Goal: Task Accomplishment & Management: Use online tool/utility

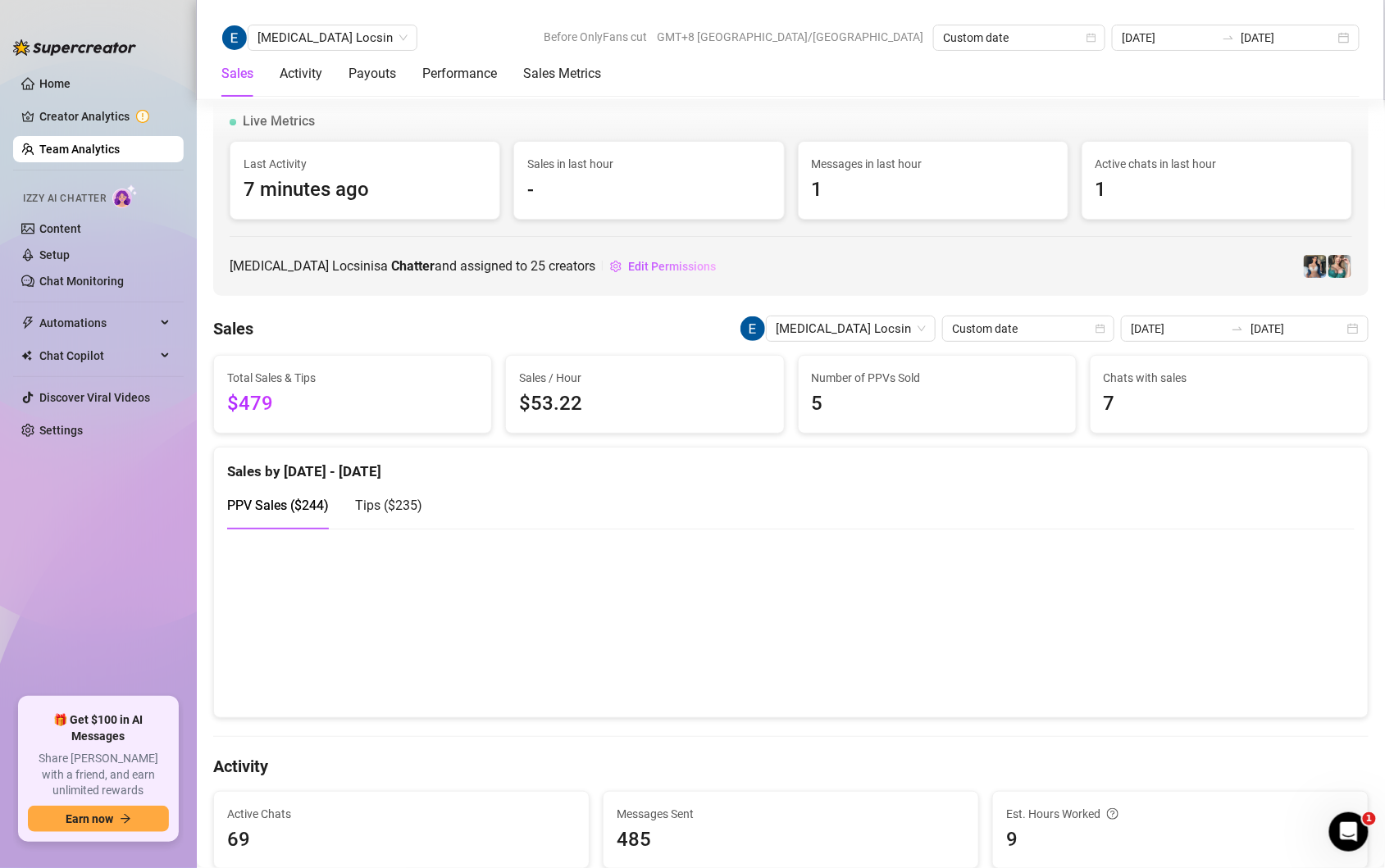
scroll to position [2564, 0]
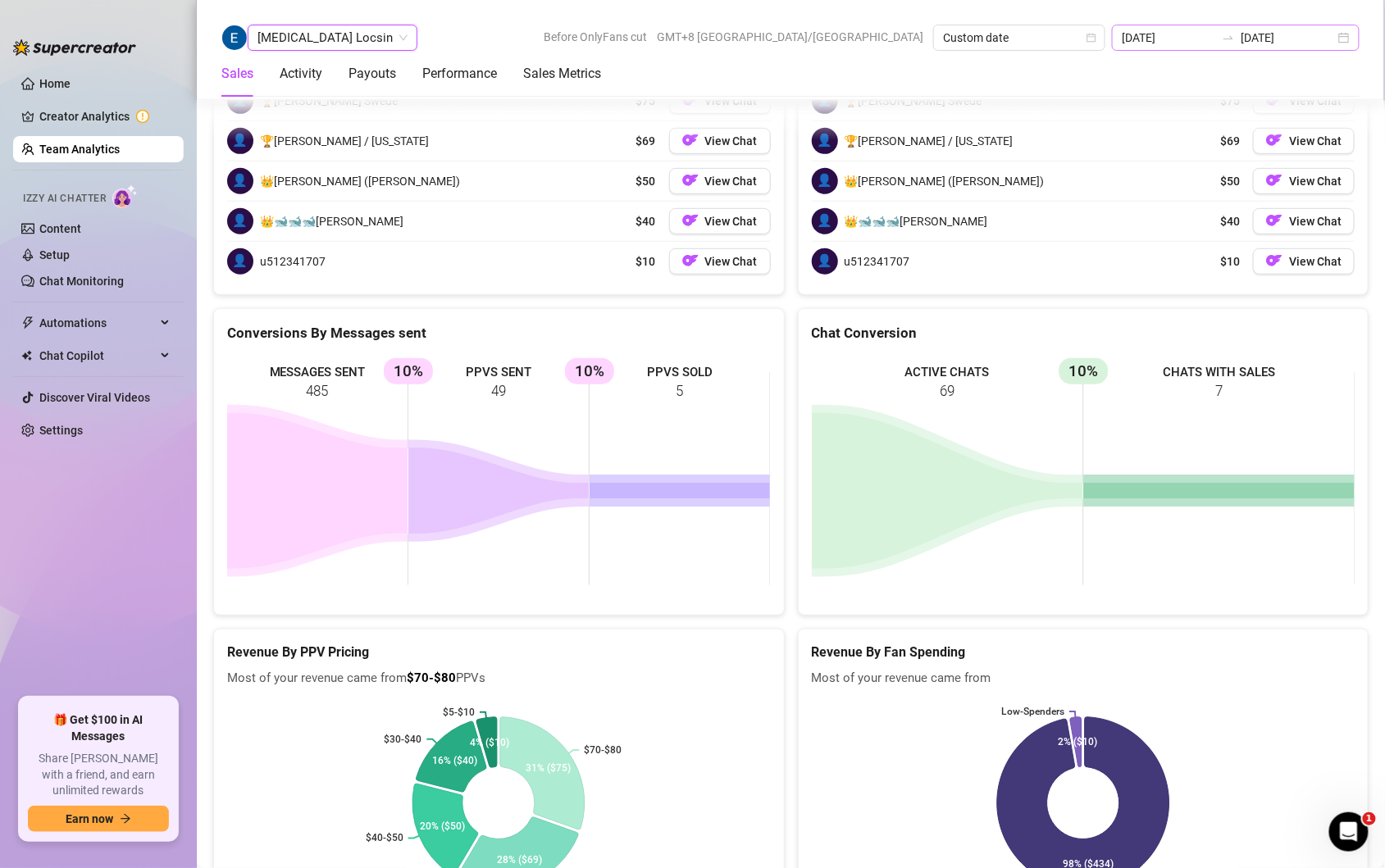
click at [1344, 29] on div "[DATE] [DATE]" at bounding box center [1236, 37] width 247 height 26
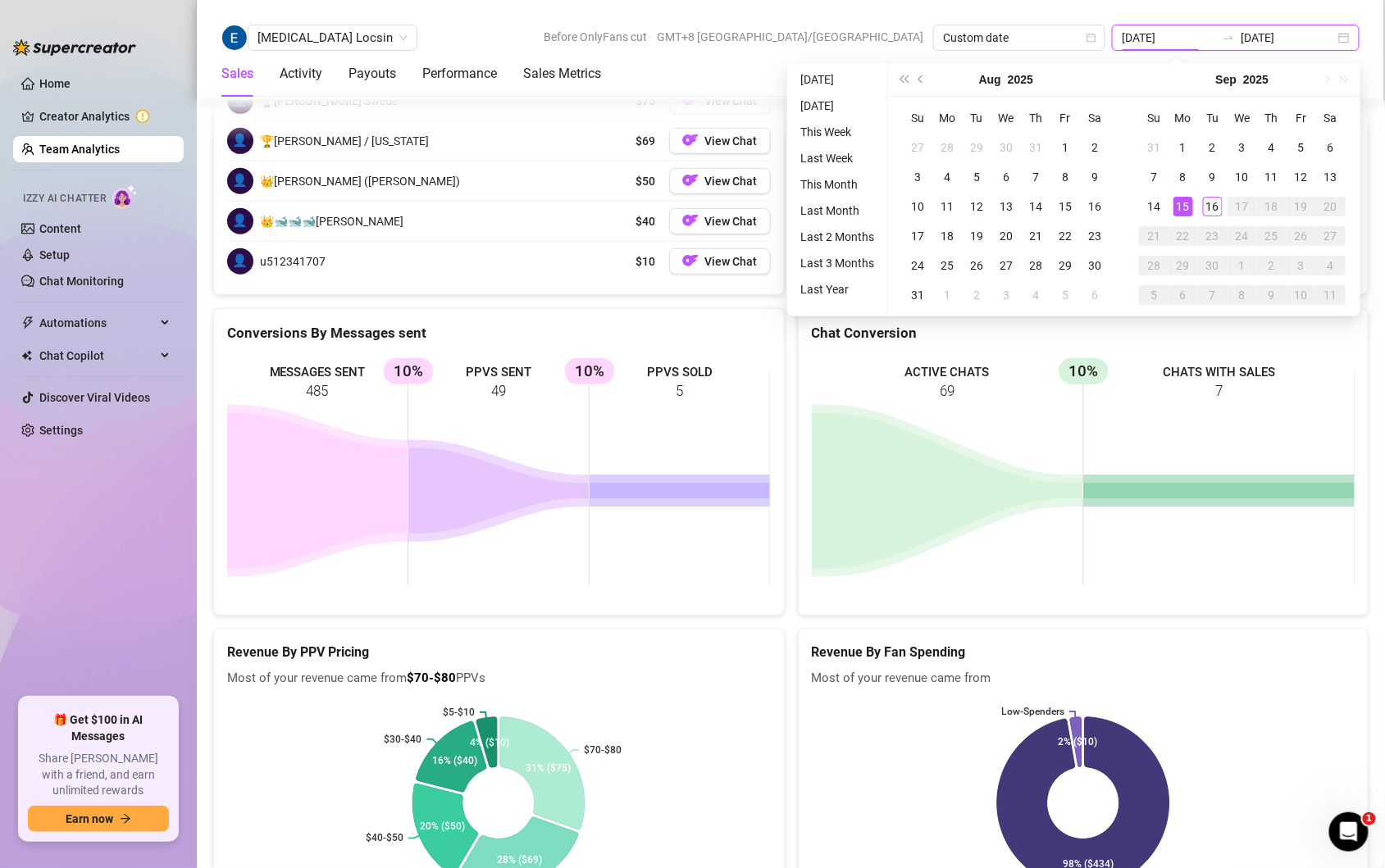
type input "[DATE]"
click at [1214, 200] on div "16" at bounding box center [1213, 206] width 19 height 19
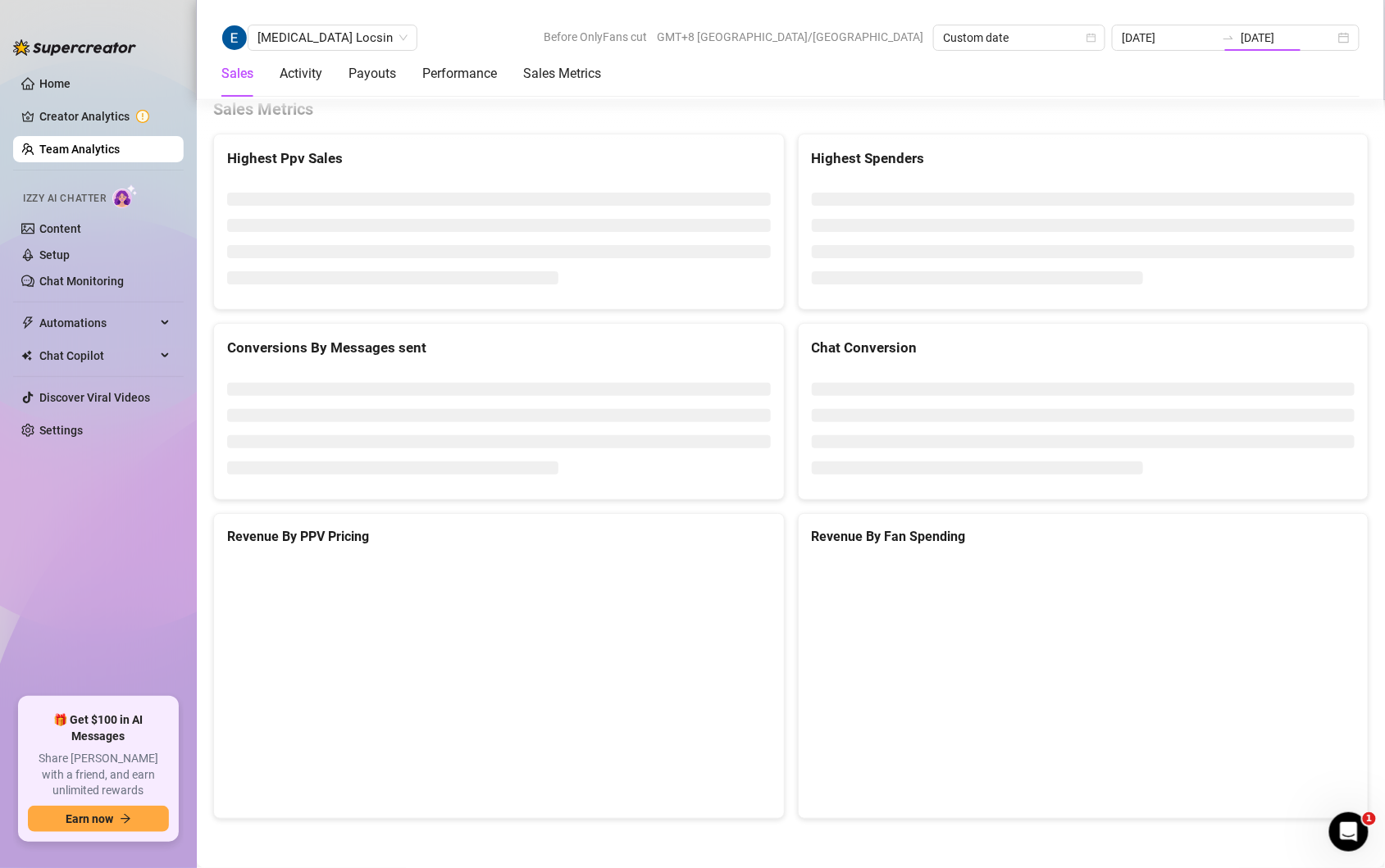
type input "[DATE]"
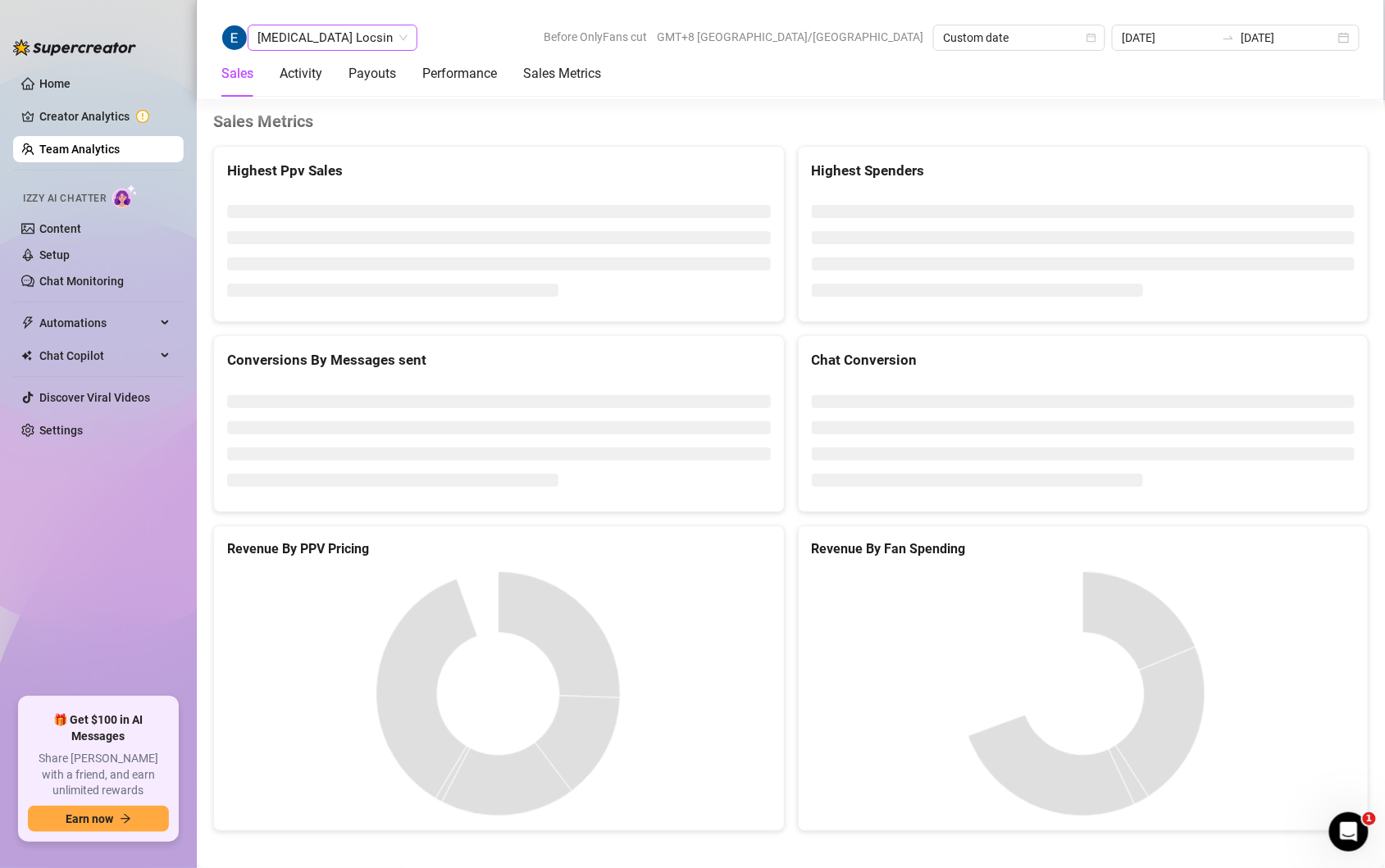
click at [341, 37] on div "[MEDICAL_DATA] Locsin" at bounding box center [332, 37] width 169 height 26
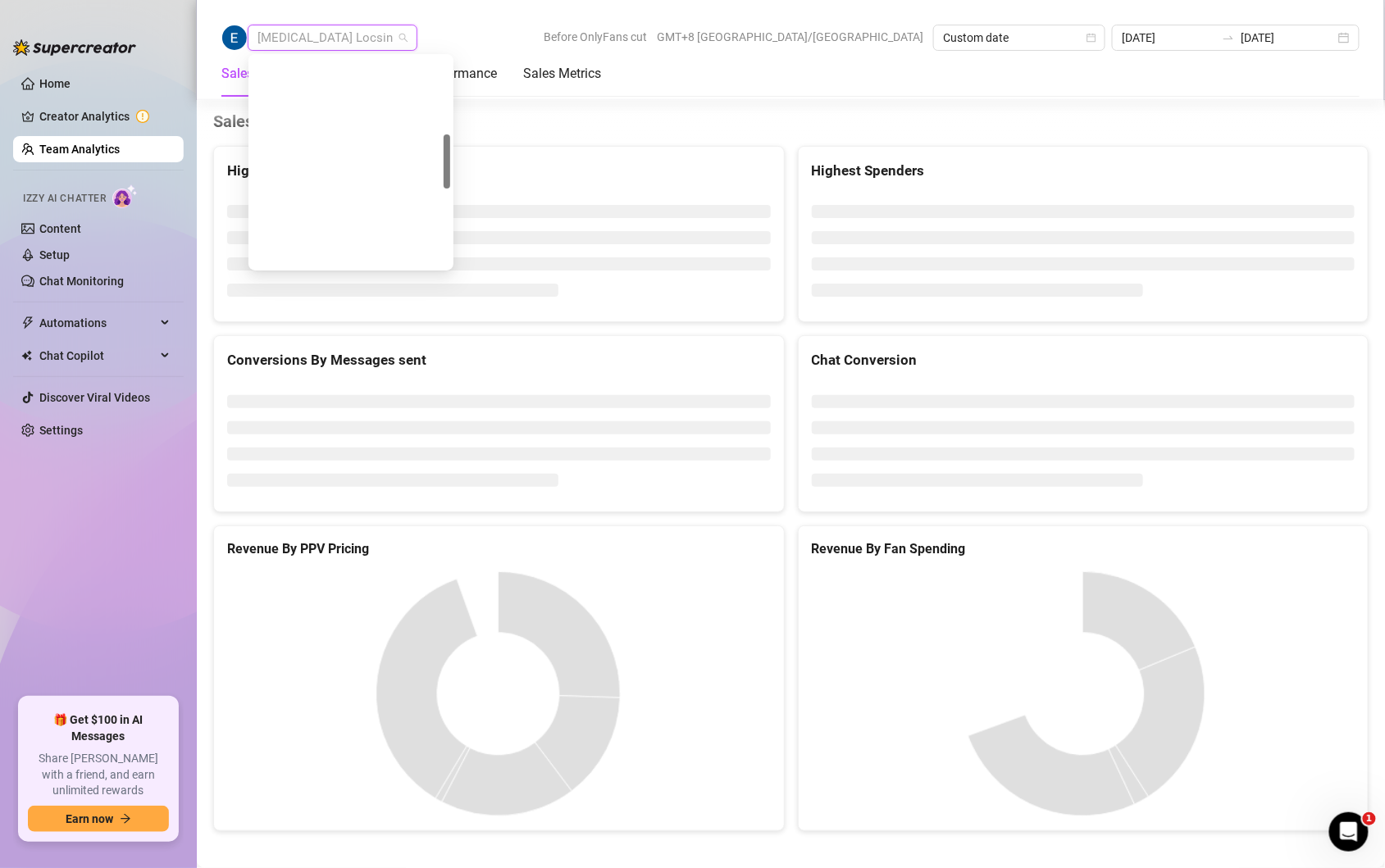
scroll to position [2298, 0]
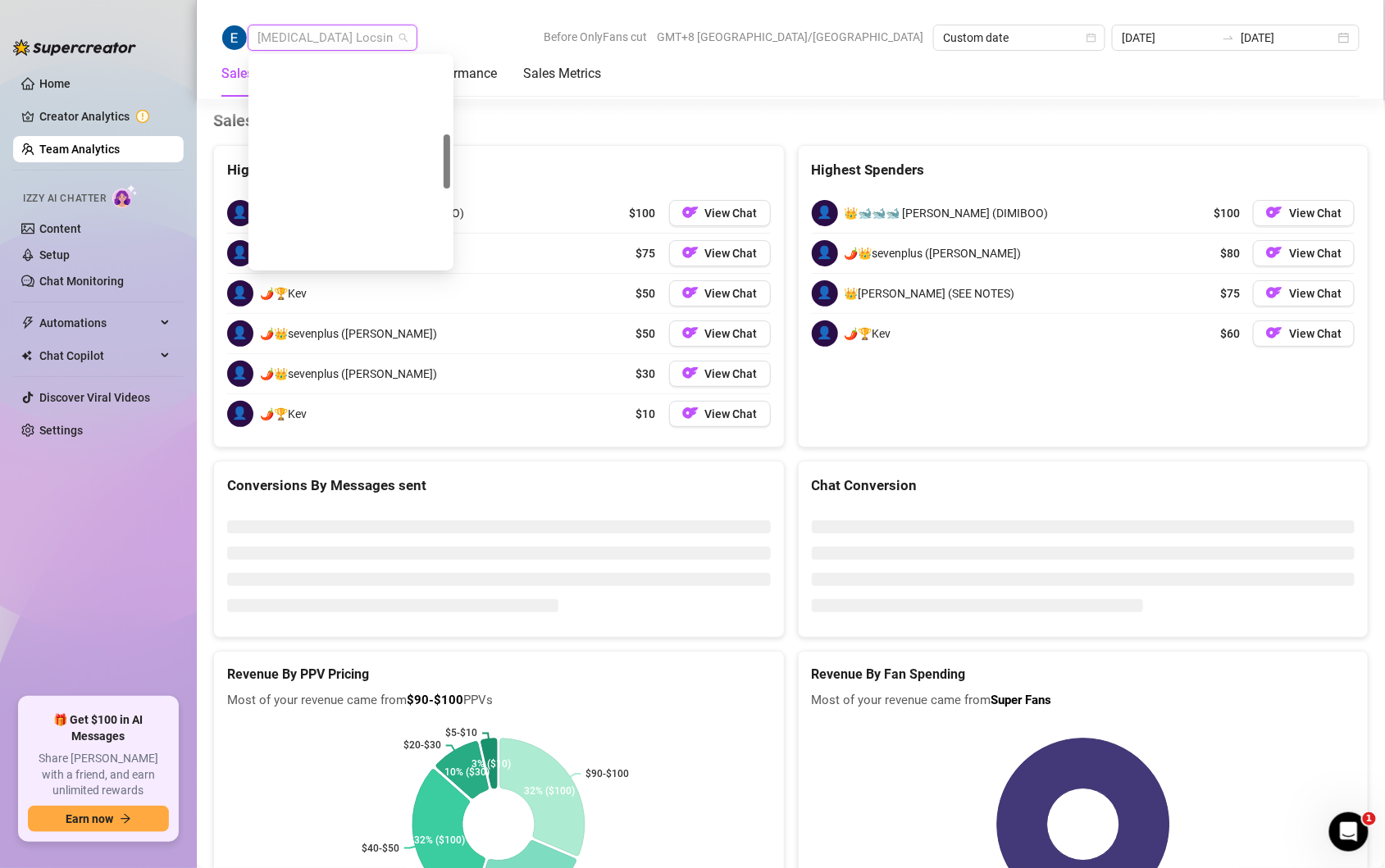
click at [478, 7] on div "[MEDICAL_DATA] Locsin Before OnlyFans cut GMT+8 [GEOGRAPHIC_DATA]/[GEOGRAPHIC_D…" at bounding box center [790, 50] width 1189 height 100
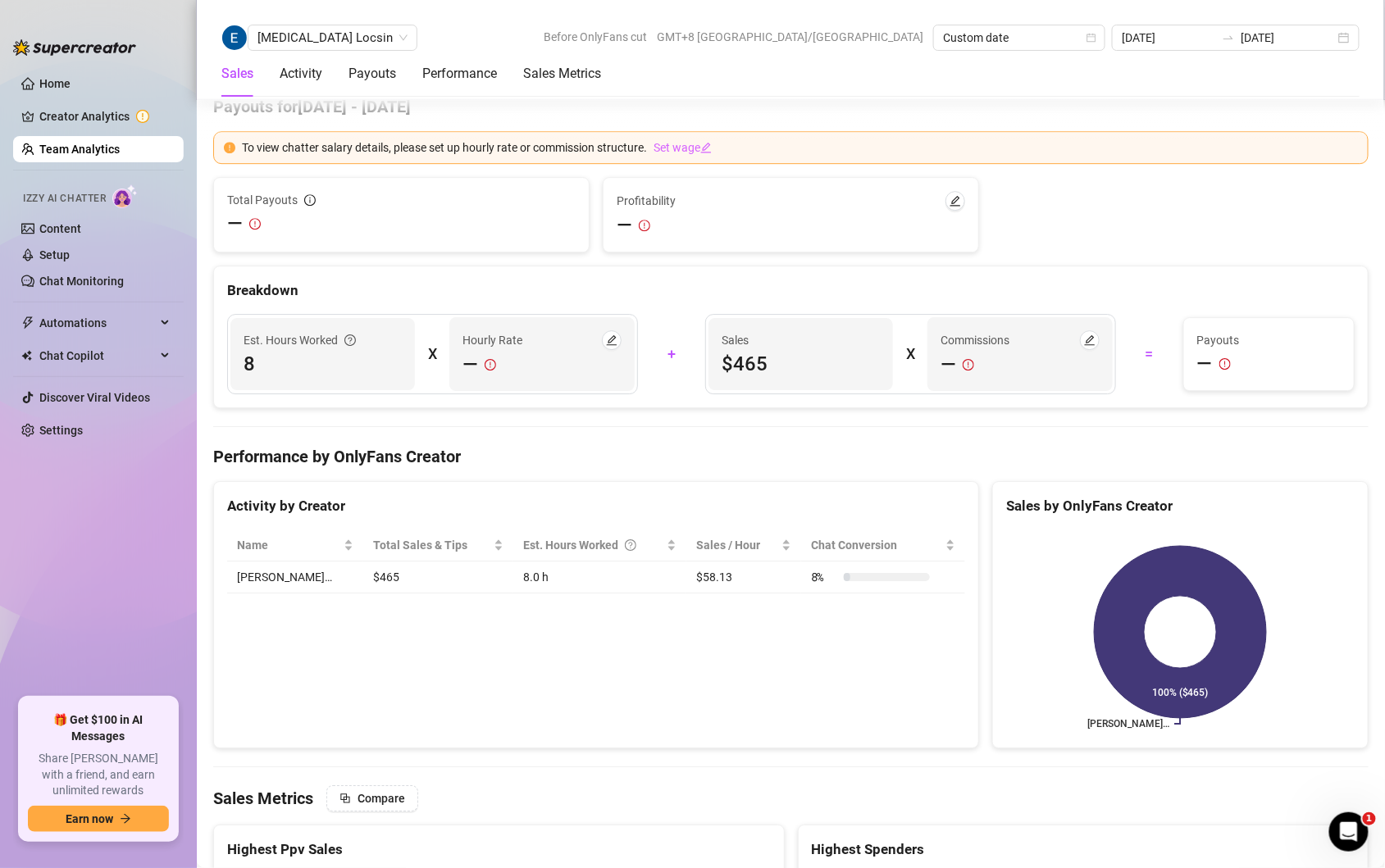
scroll to position [1159, 0]
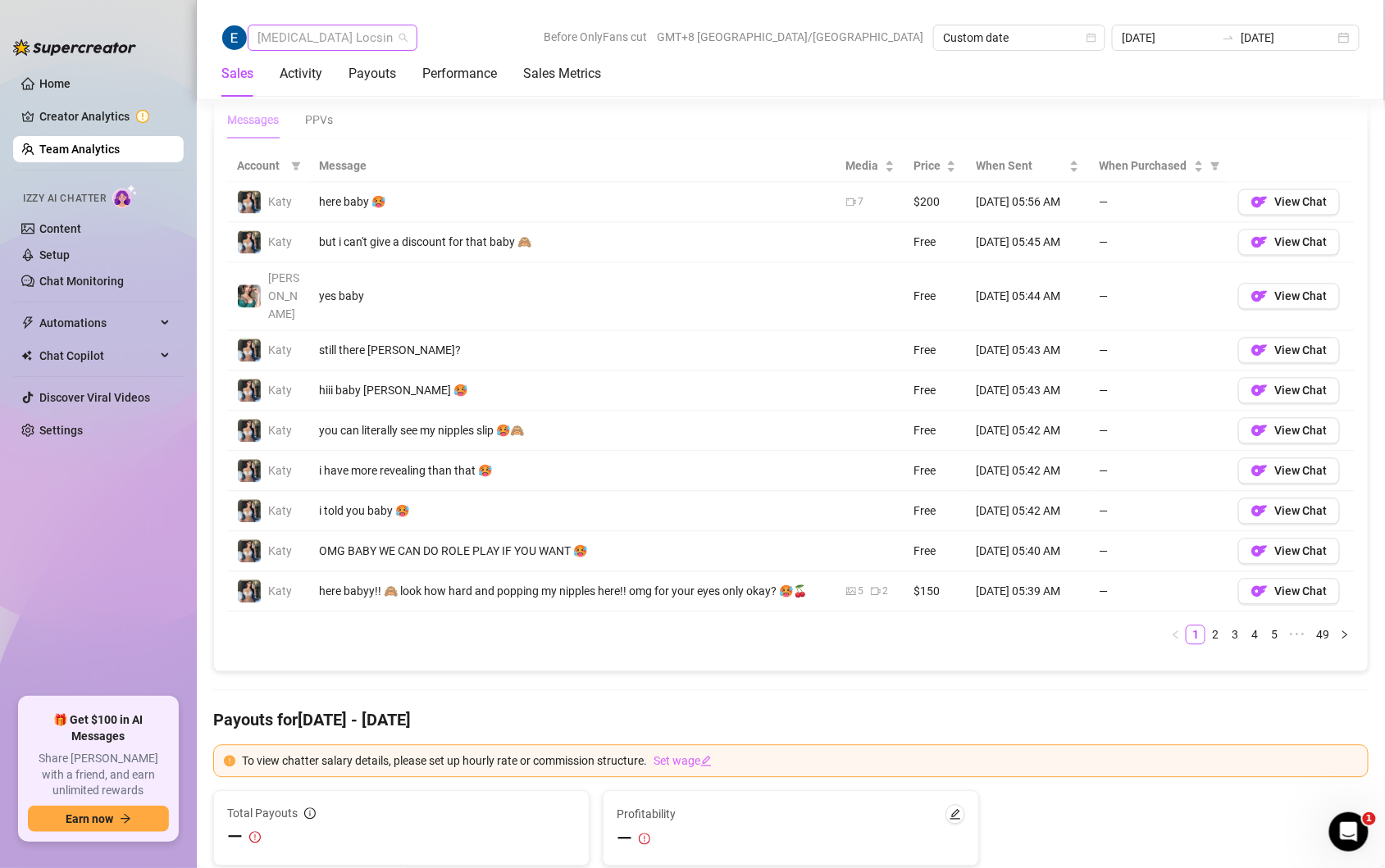
click at [336, 25] on span "[MEDICAL_DATA] Locsin" at bounding box center [333, 37] width 150 height 24
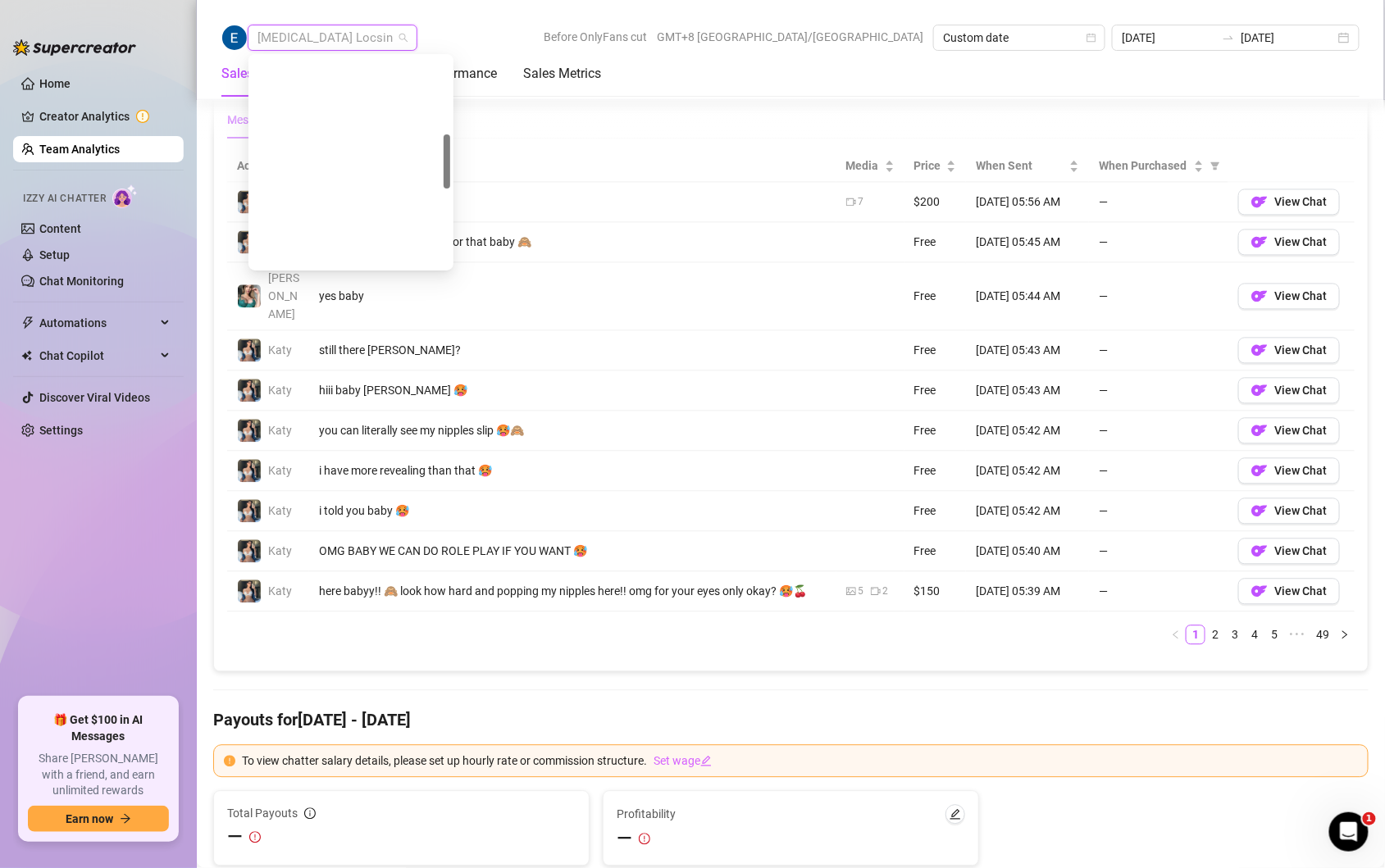
click at [339, 508] on div "[PERSON_NAME]" at bounding box center [351, 517] width 179 height 18
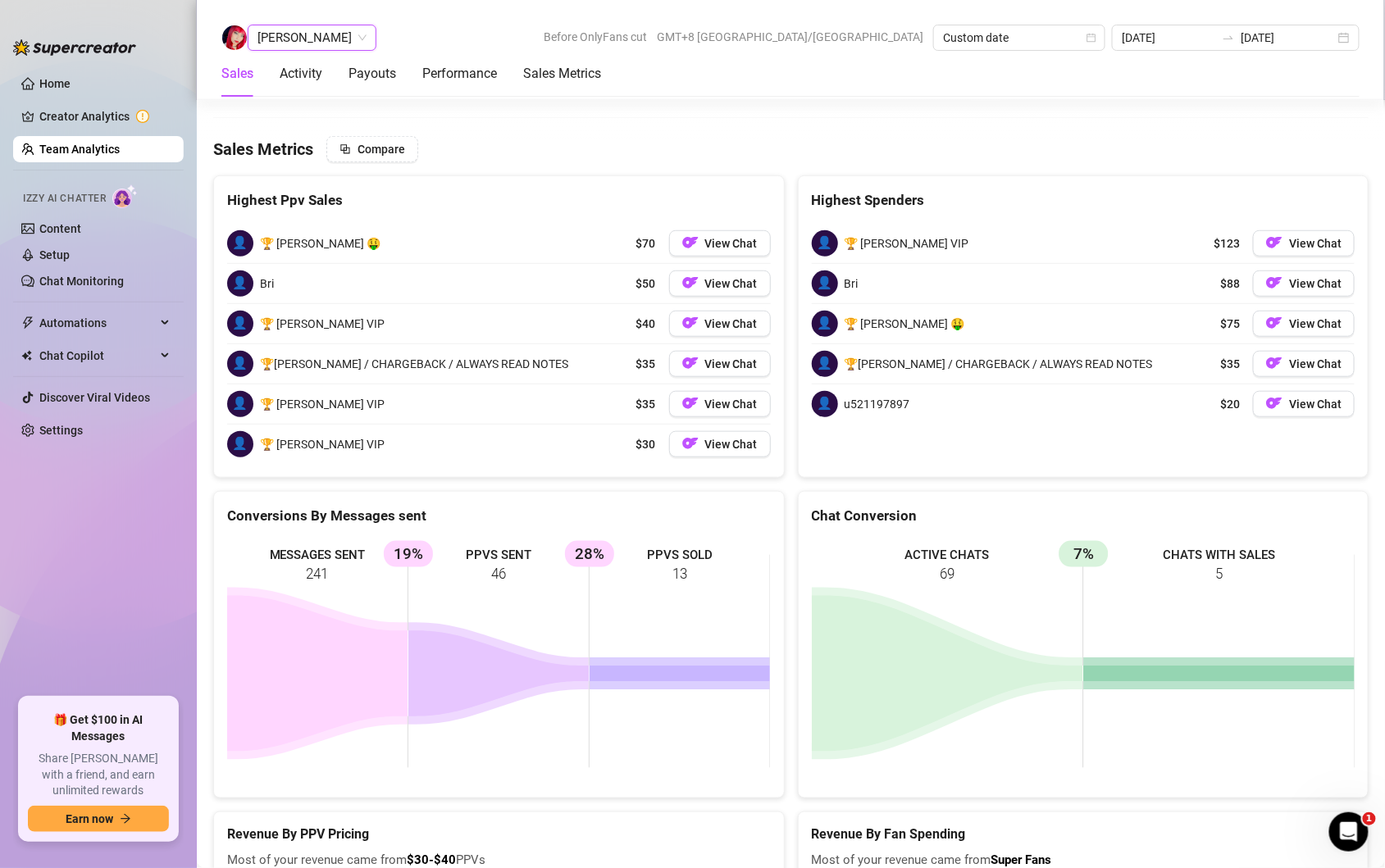
scroll to position [2782, 0]
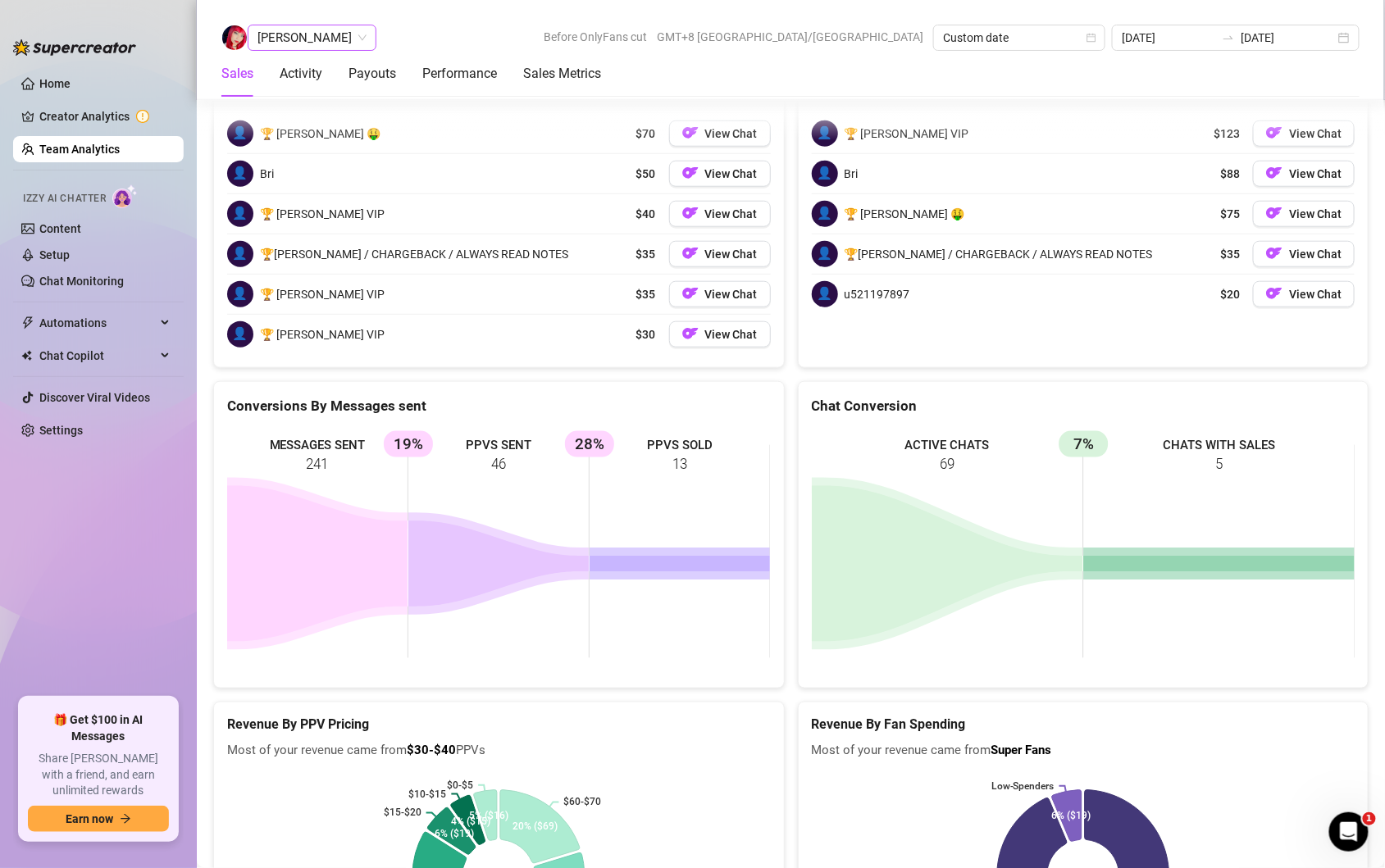
click at [357, 41] on span "[PERSON_NAME]" at bounding box center [312, 37] width 109 height 24
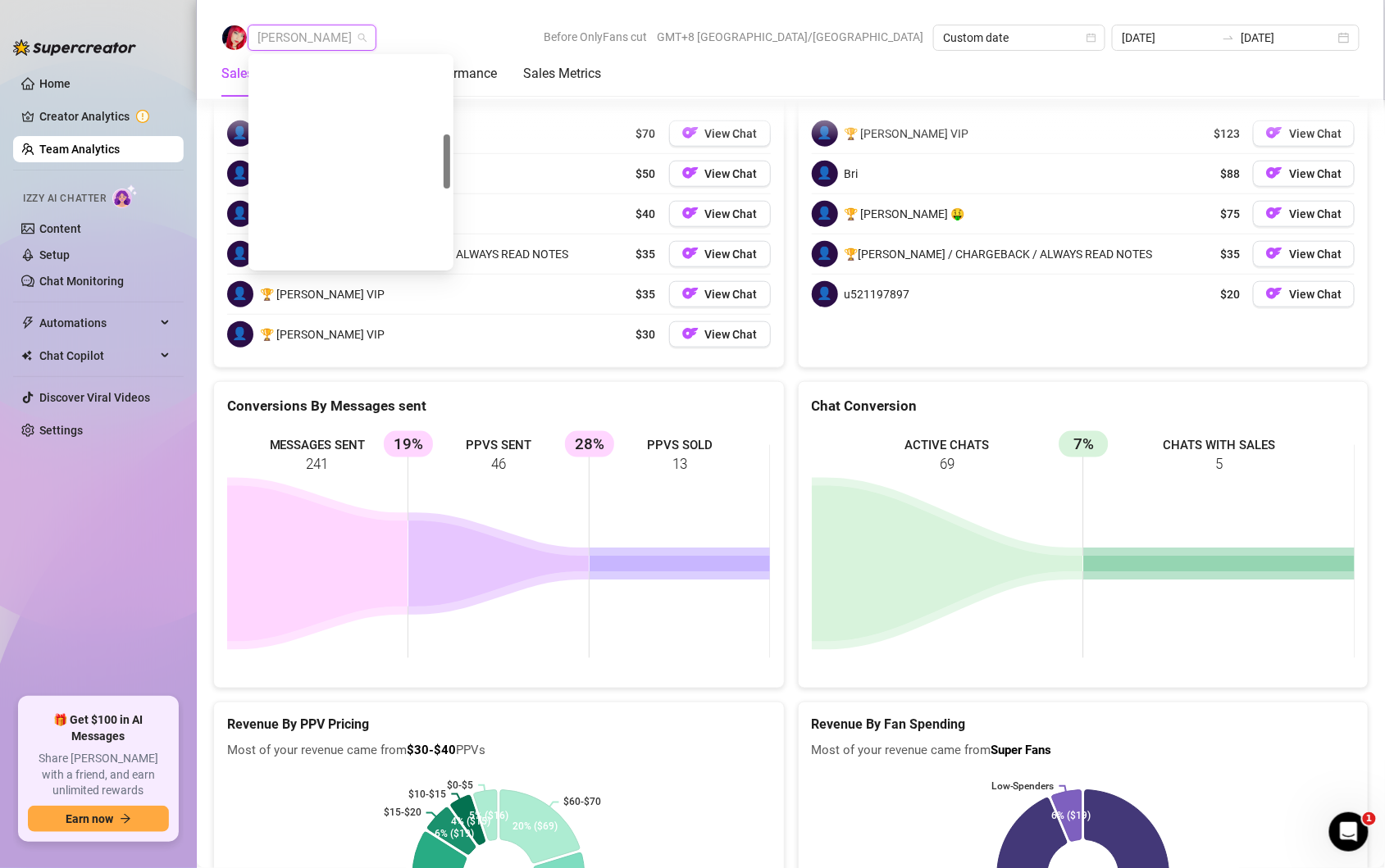
click at [344, 429] on div "[PERSON_NAME] [PERSON_NAME] Tarcena" at bounding box center [351, 438] width 179 height 18
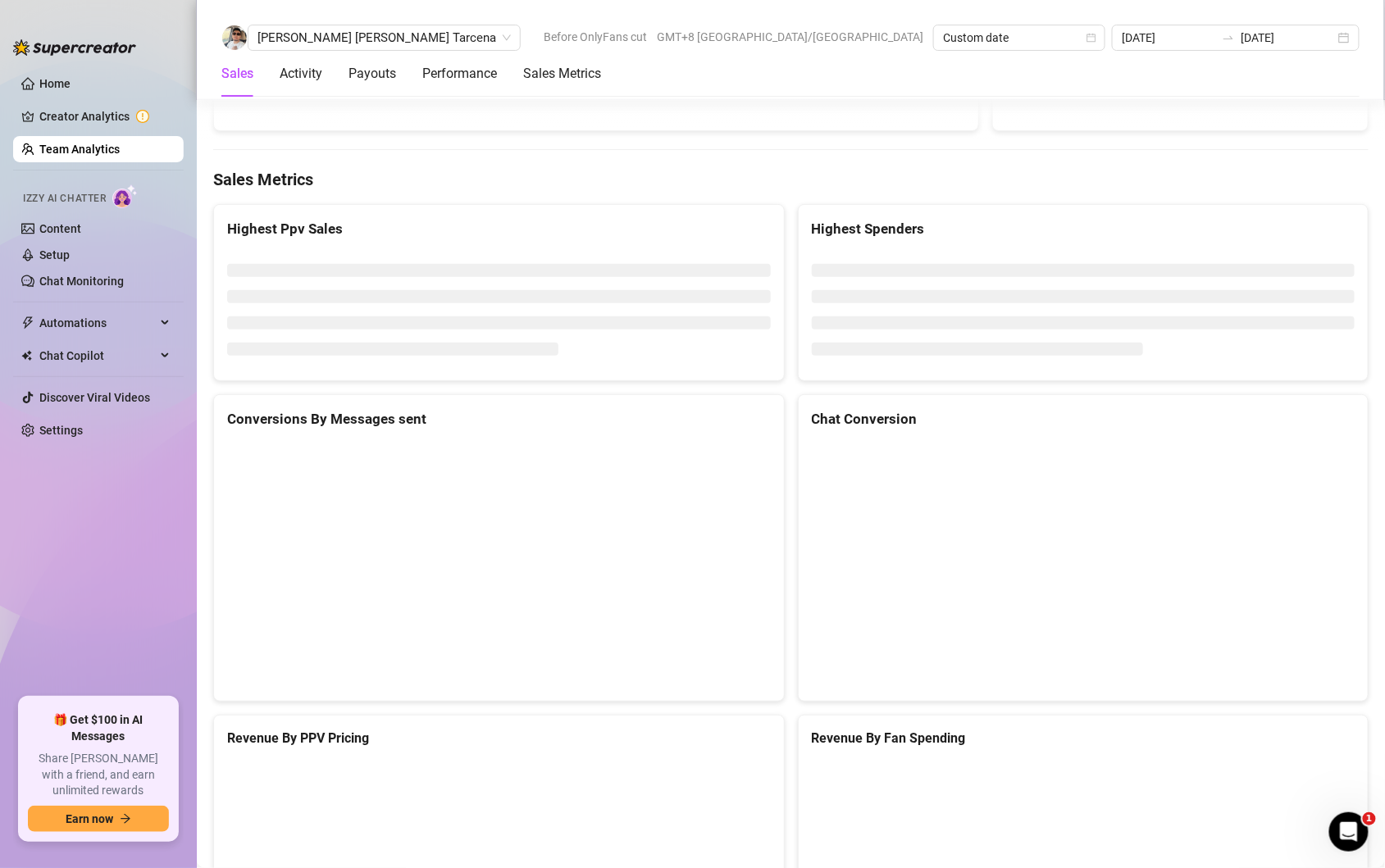
scroll to position [2490, 0]
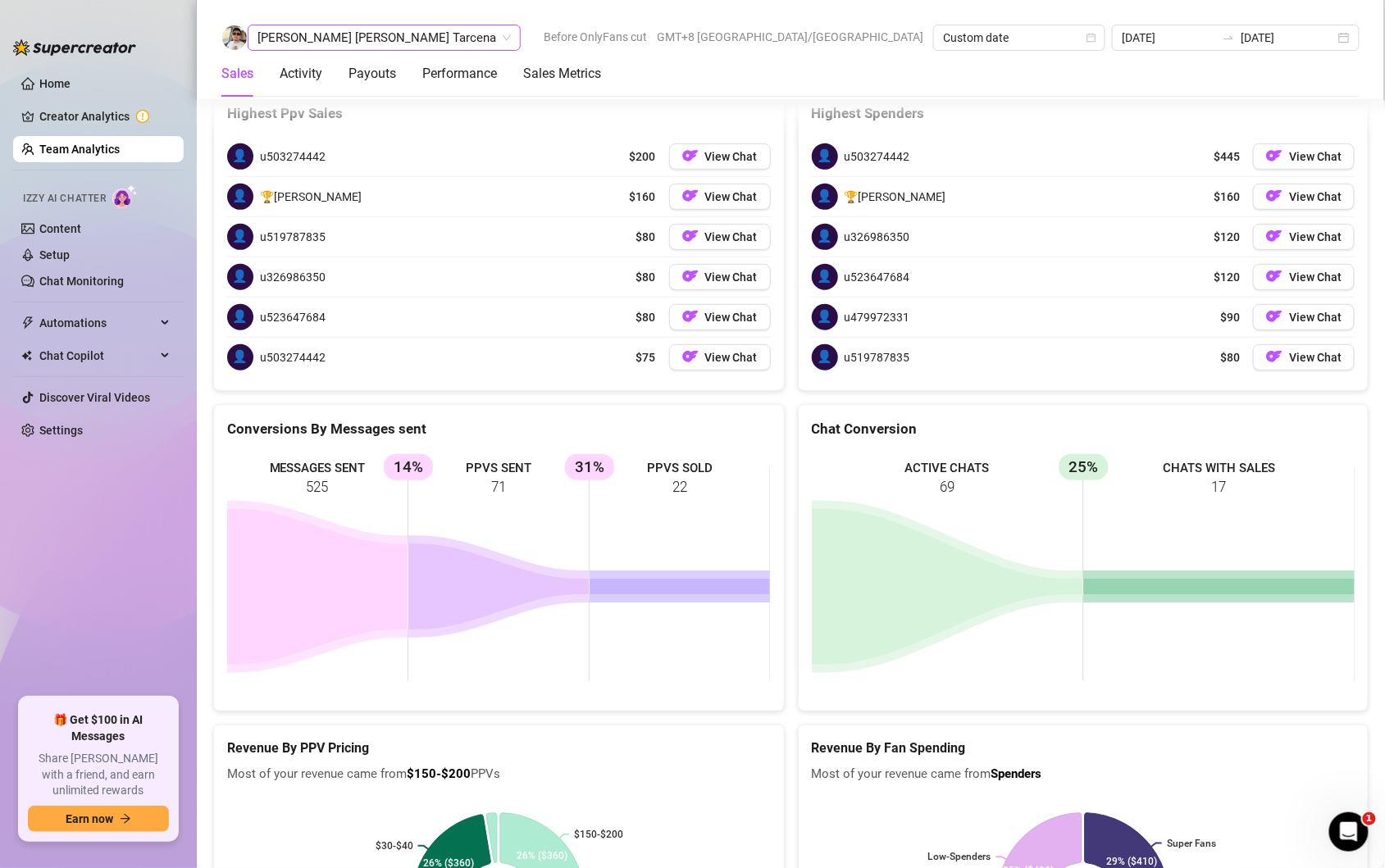
click at [352, 45] on span "[PERSON_NAME] [PERSON_NAME] Tarcena" at bounding box center [384, 37] width 253 height 24
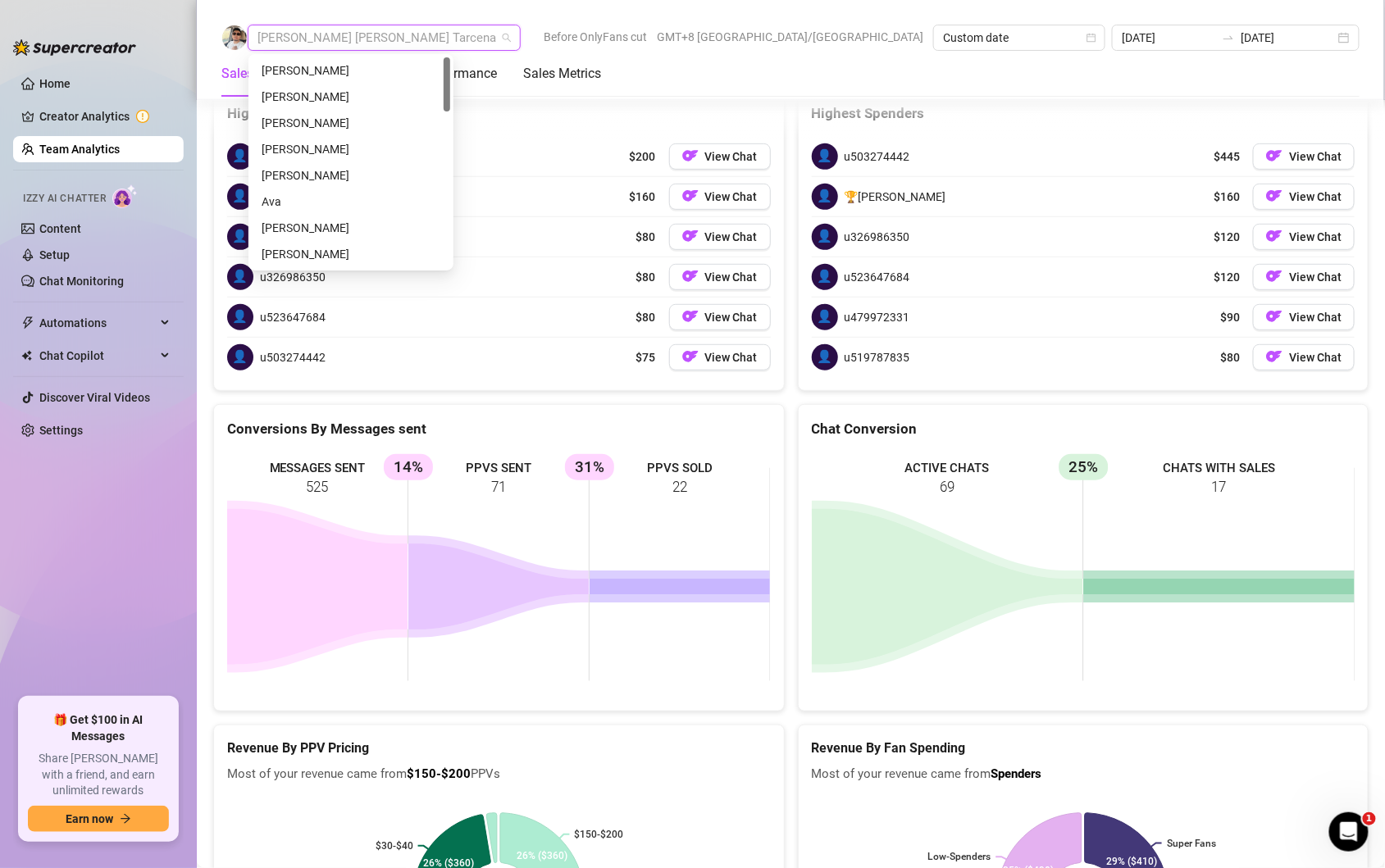
scroll to position [0, 0]
click at [315, 118] on div "[PERSON_NAME]" at bounding box center [351, 123] width 179 height 18
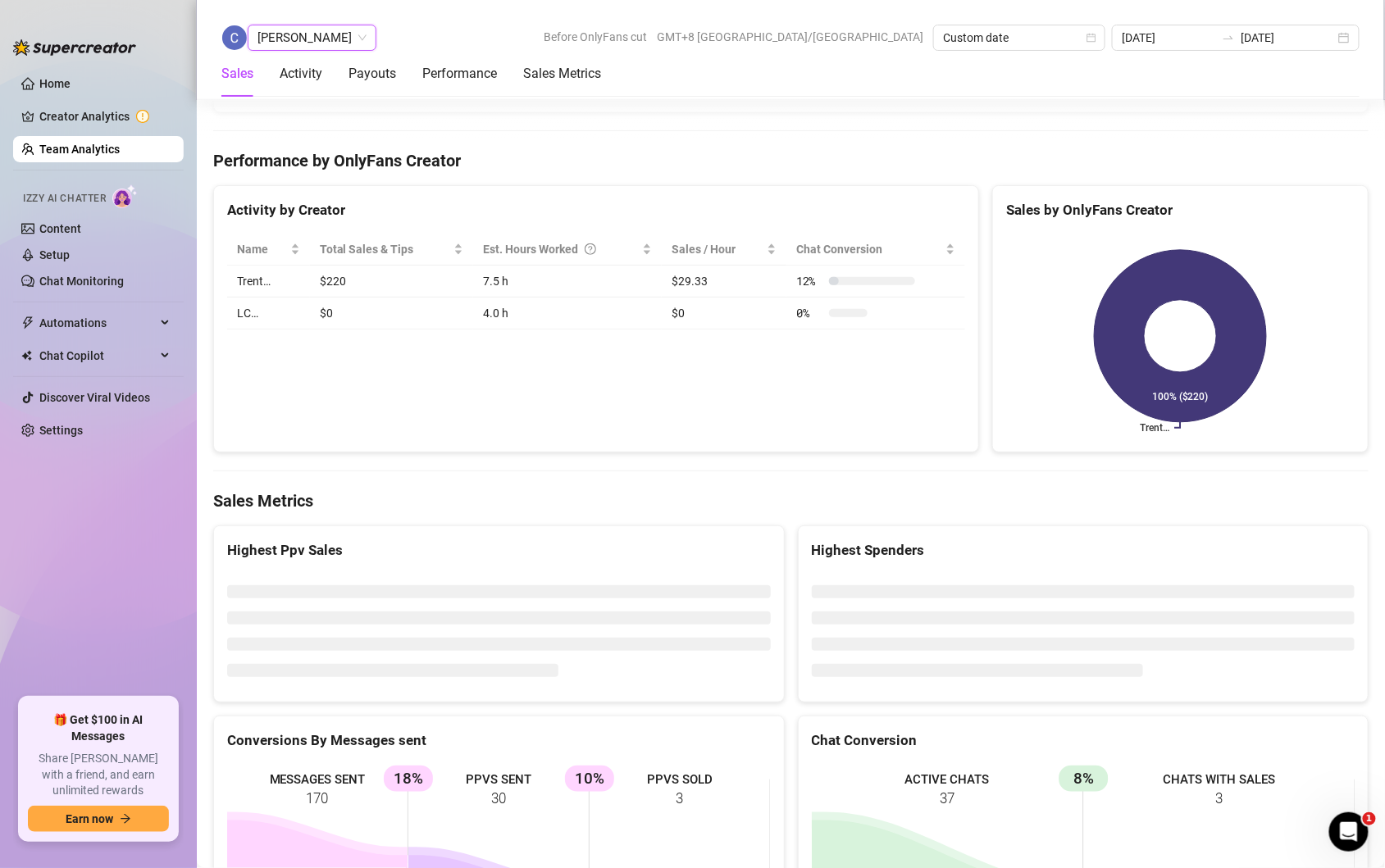
scroll to position [2480, 0]
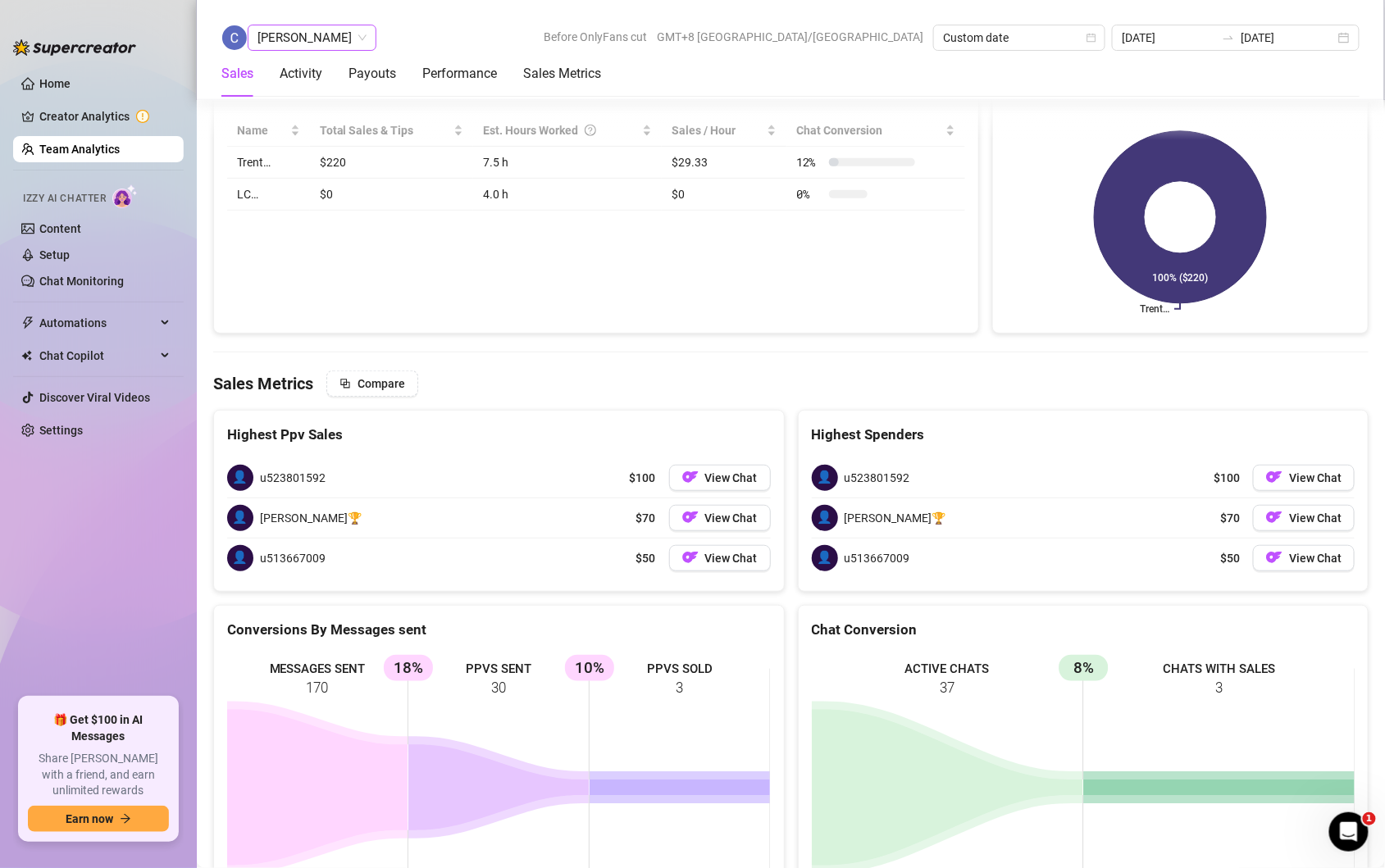
click at [367, 44] on span "[PERSON_NAME]" at bounding box center [312, 37] width 109 height 24
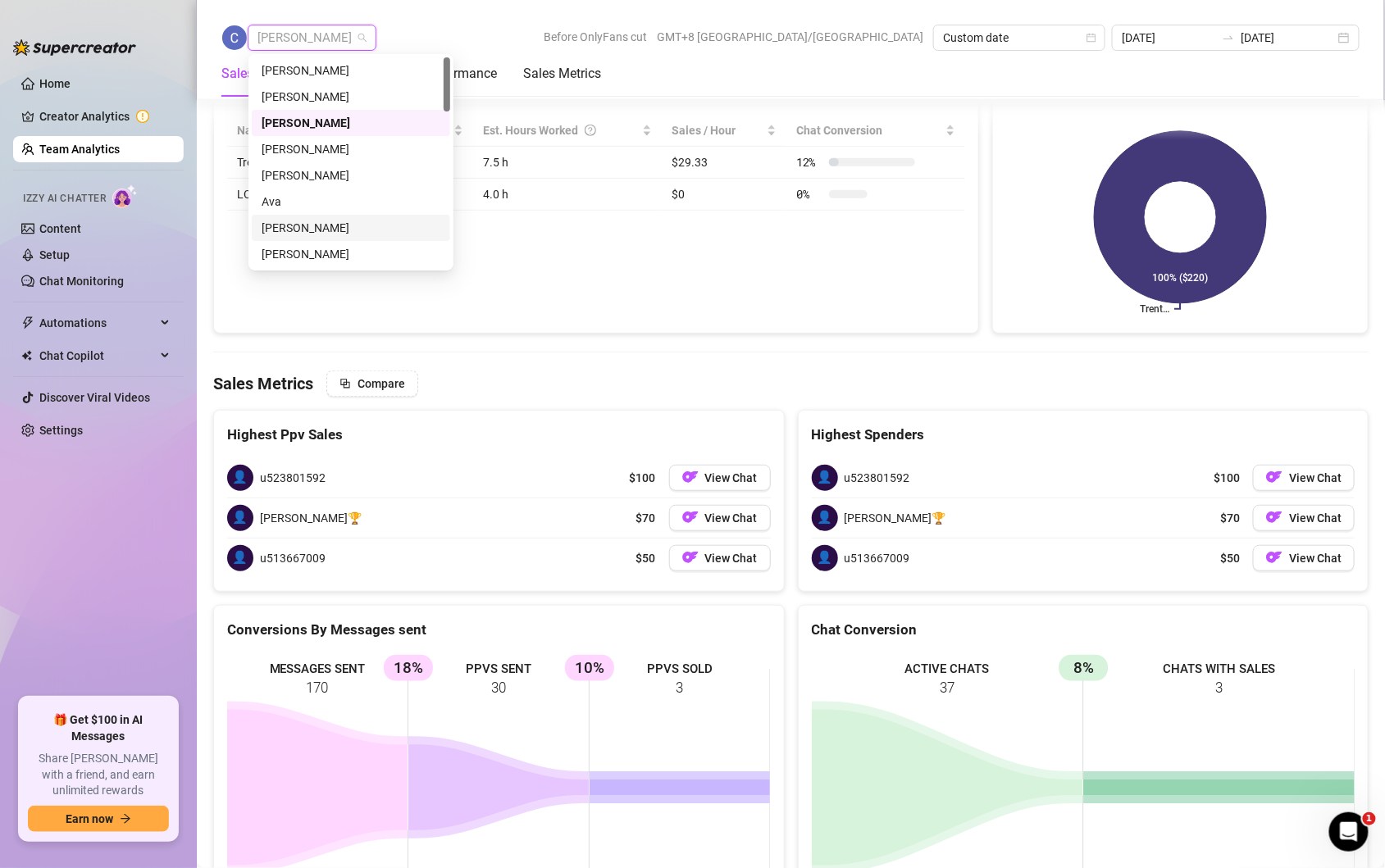
click at [355, 232] on div "[PERSON_NAME]" at bounding box center [351, 228] width 179 height 18
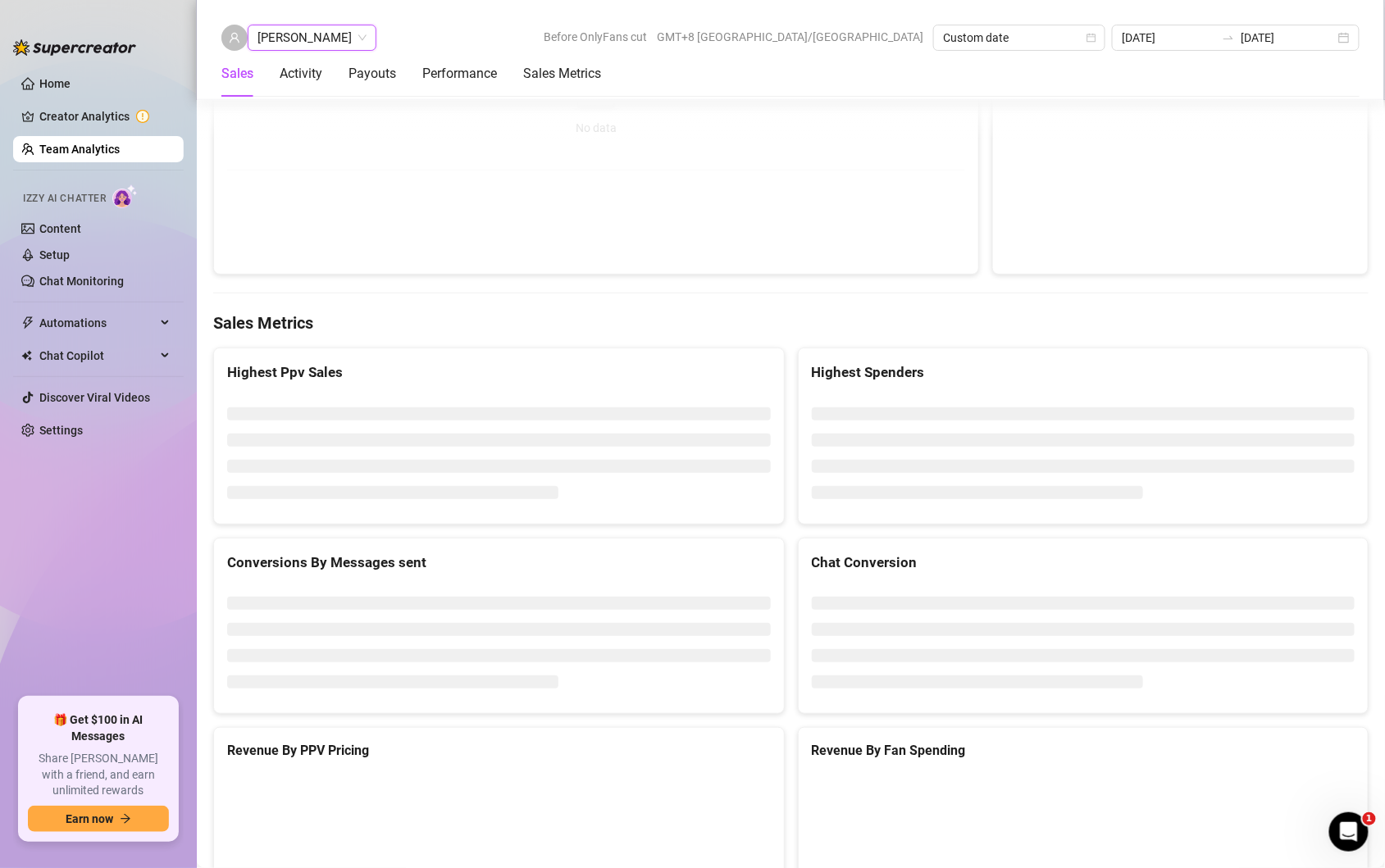
scroll to position [2550, 0]
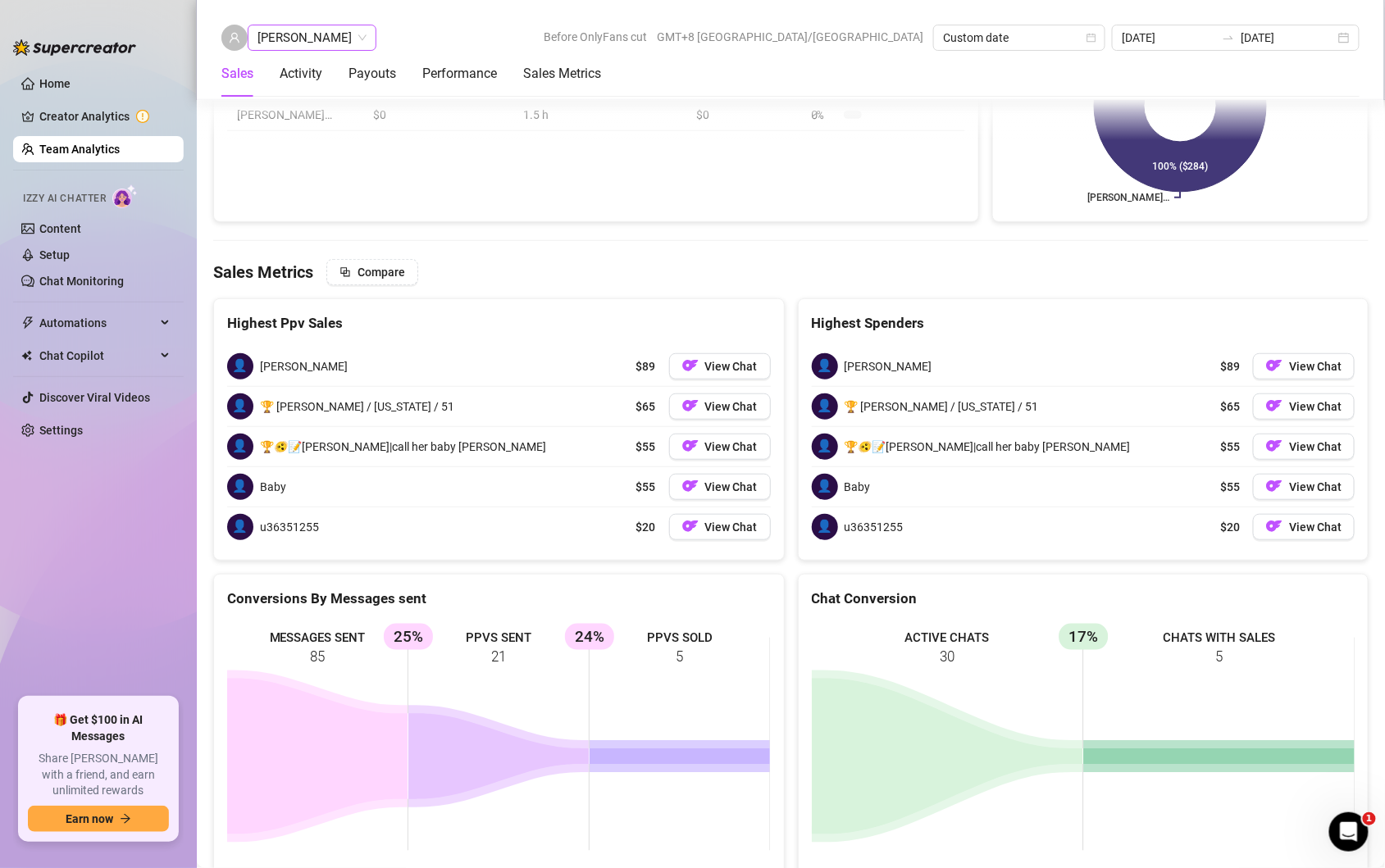
click at [337, 49] on span "[PERSON_NAME]" at bounding box center [312, 37] width 109 height 24
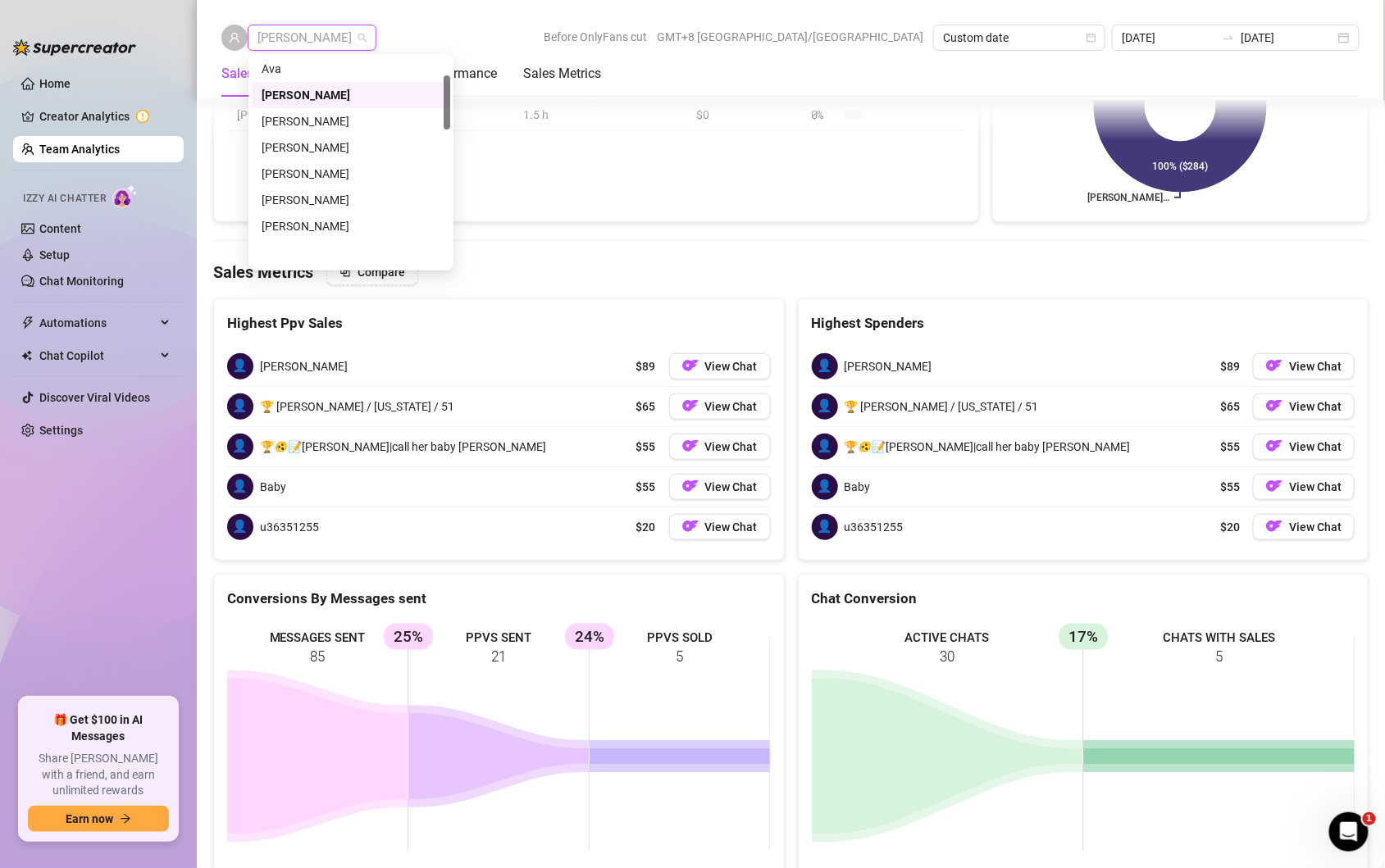
scroll to position [134, 0]
click at [305, 247] on div "[PERSON_NAME]" at bounding box center [351, 251] width 179 height 18
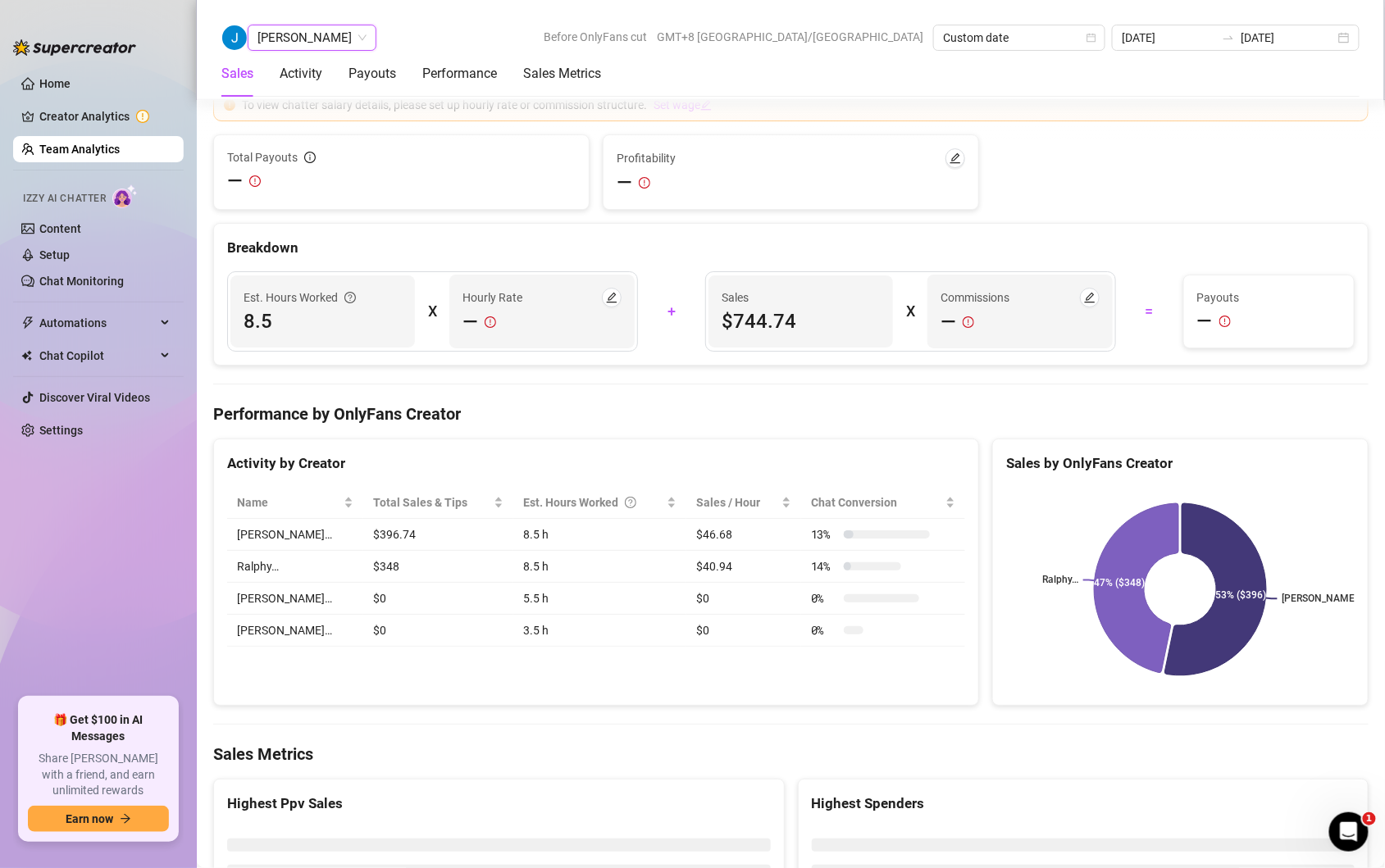
scroll to position [2579, 0]
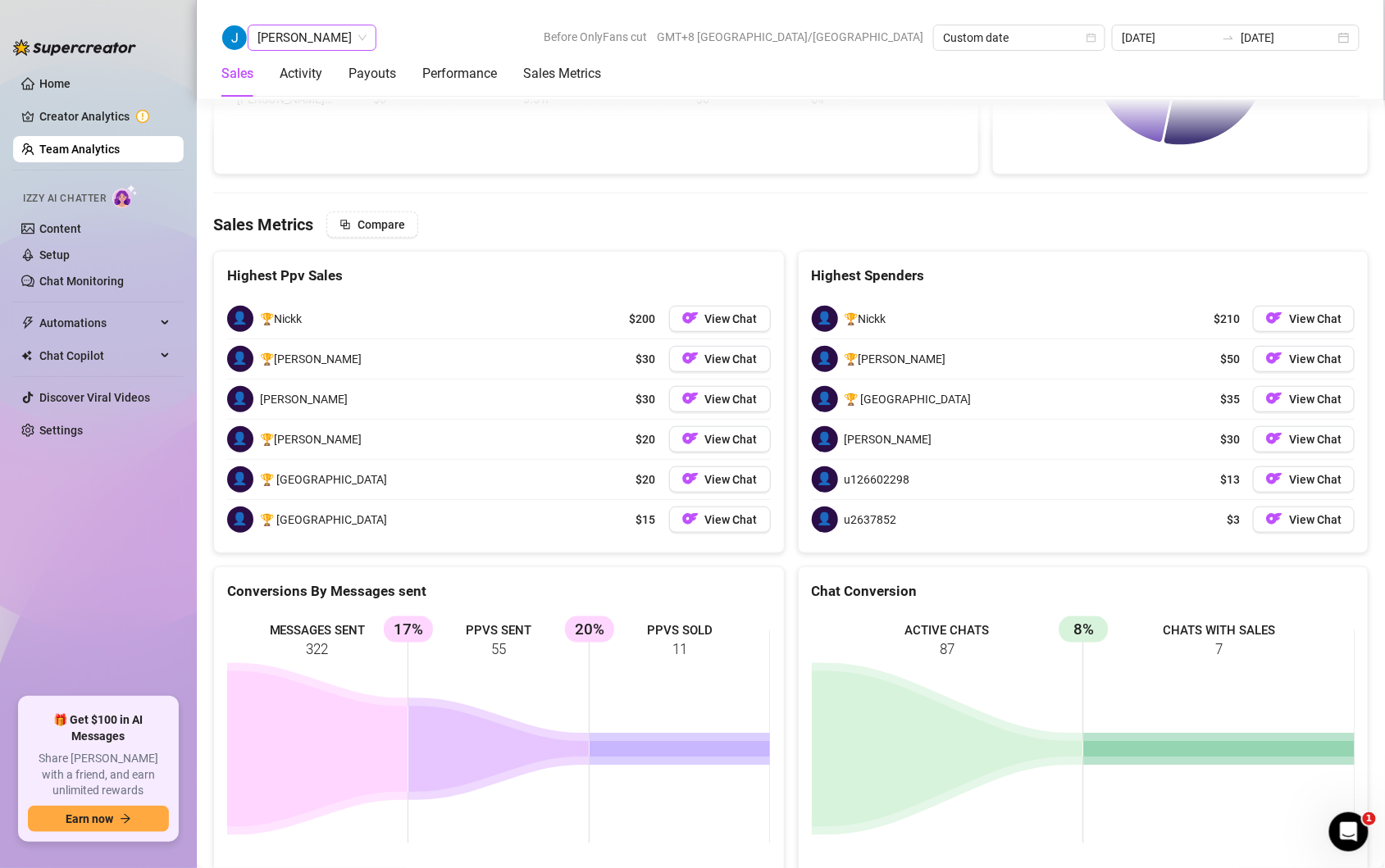
click at [299, 36] on span "[PERSON_NAME]" at bounding box center [312, 37] width 109 height 24
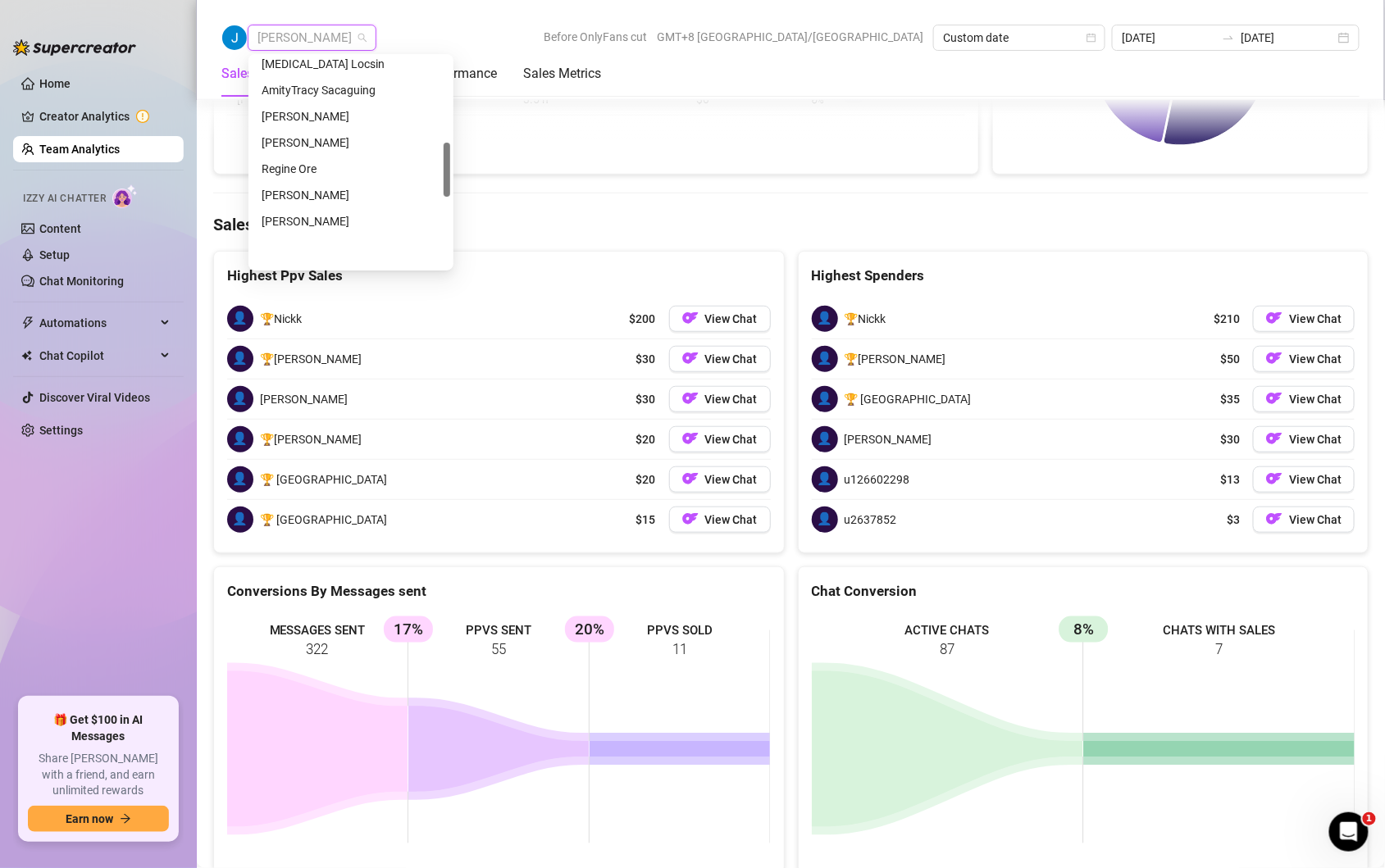
scroll to position [402, 0]
click at [320, 193] on div "[PERSON_NAME]" at bounding box center [351, 194] width 179 height 18
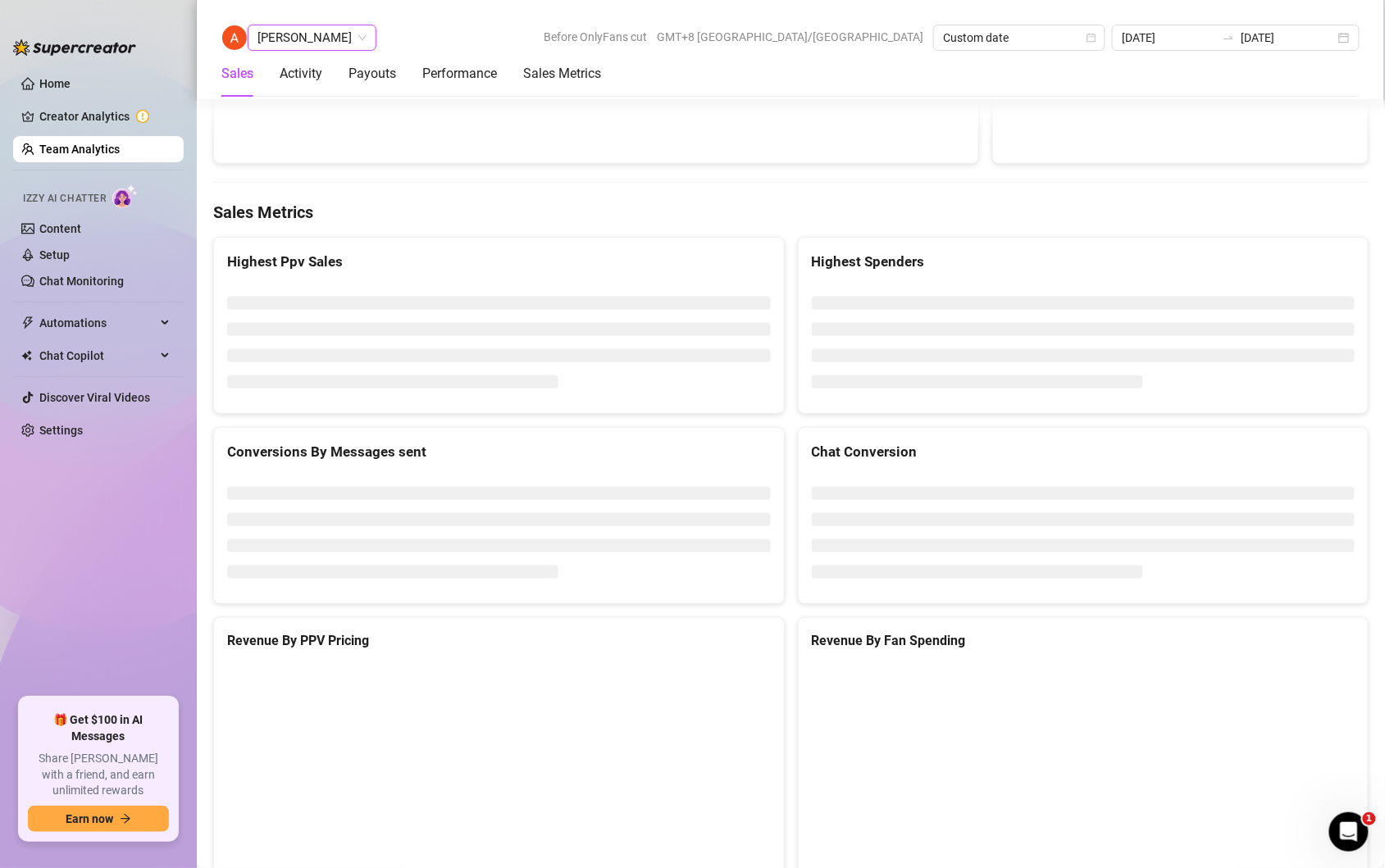
scroll to position [2649, 0]
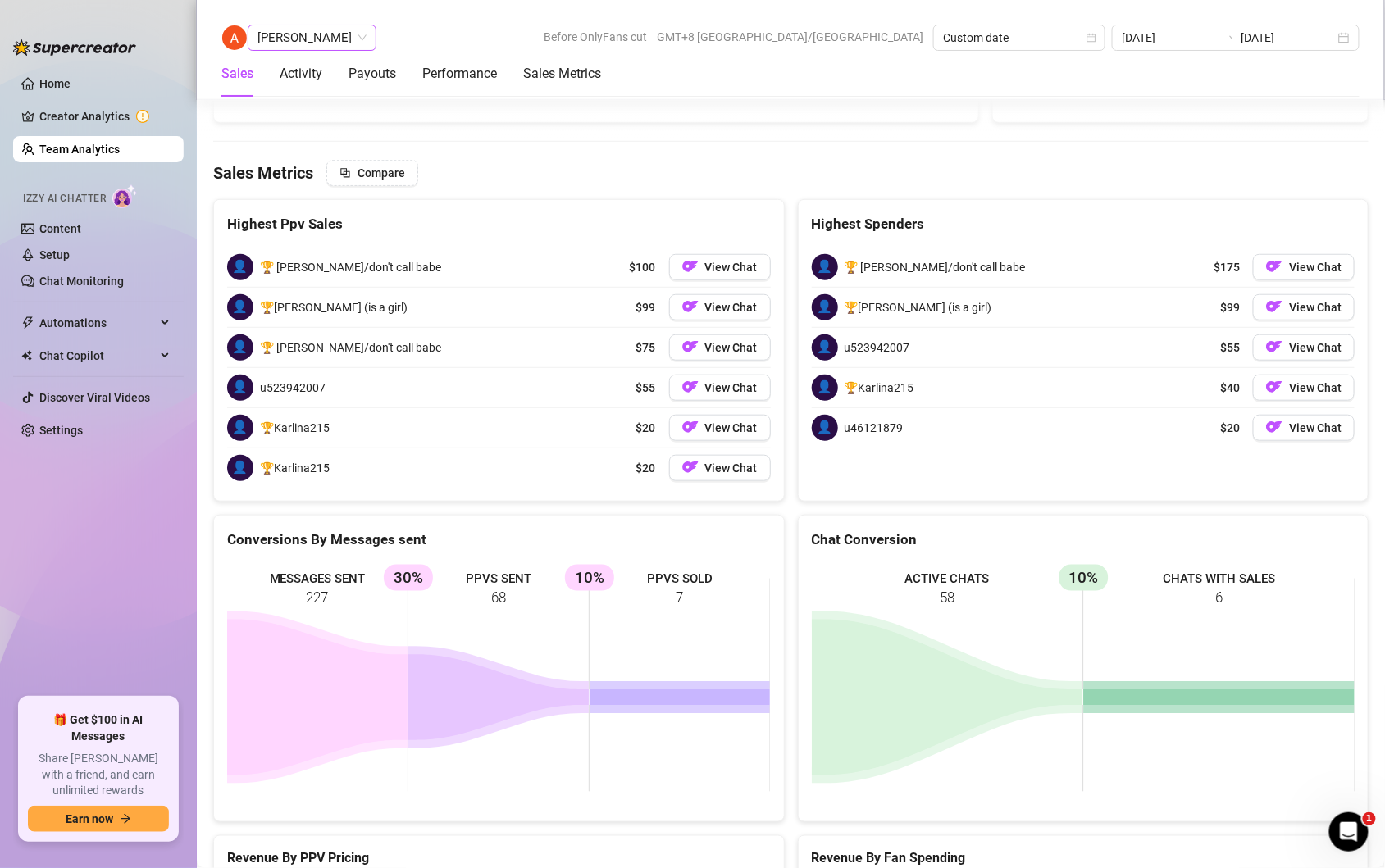
click at [334, 31] on span "[PERSON_NAME]" at bounding box center [312, 37] width 109 height 24
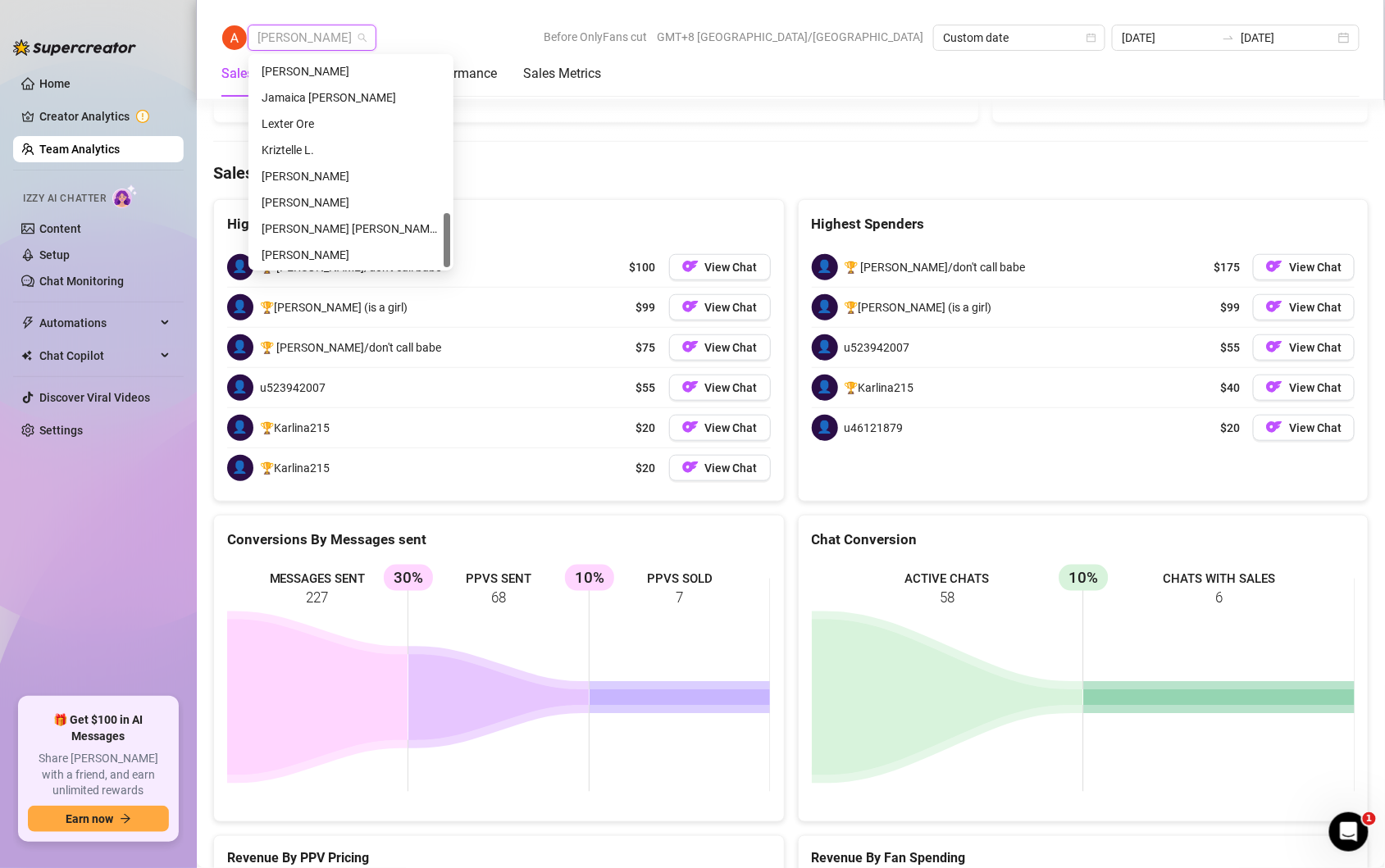
scroll to position [602, 0]
click at [305, 94] on div "Jamaica [PERSON_NAME]" at bounding box center [351, 97] width 179 height 18
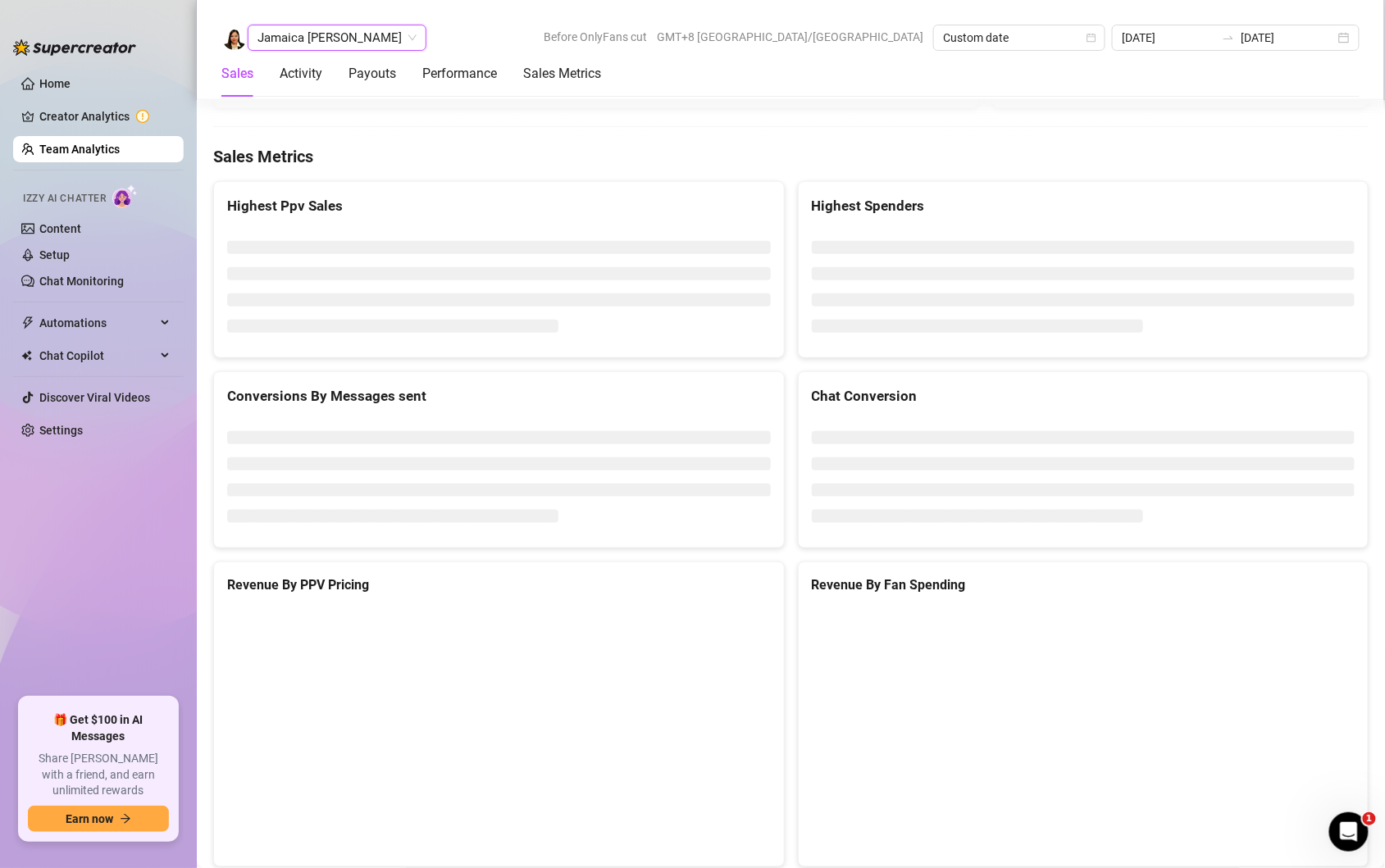
scroll to position [2704, 0]
